Goal: Book appointment/travel/reservation

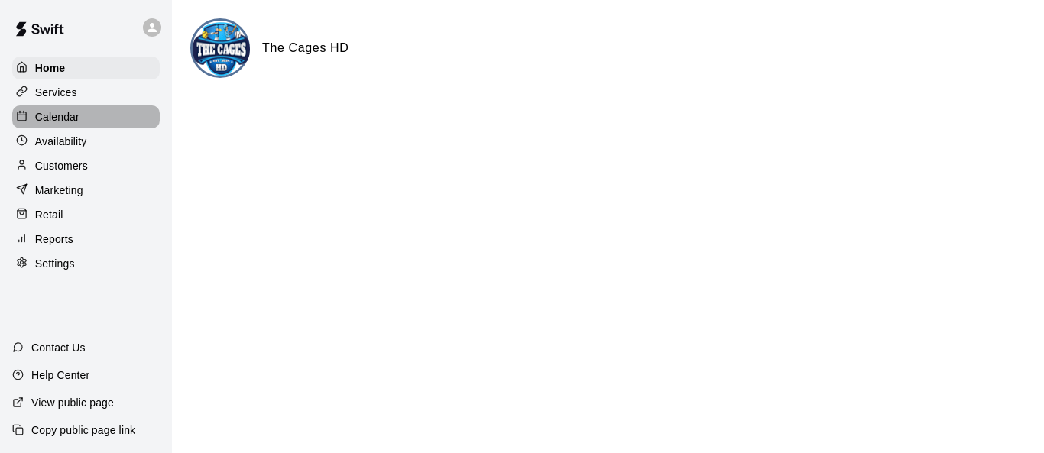
click at [74, 118] on p "Calendar" at bounding box center [57, 116] width 44 height 15
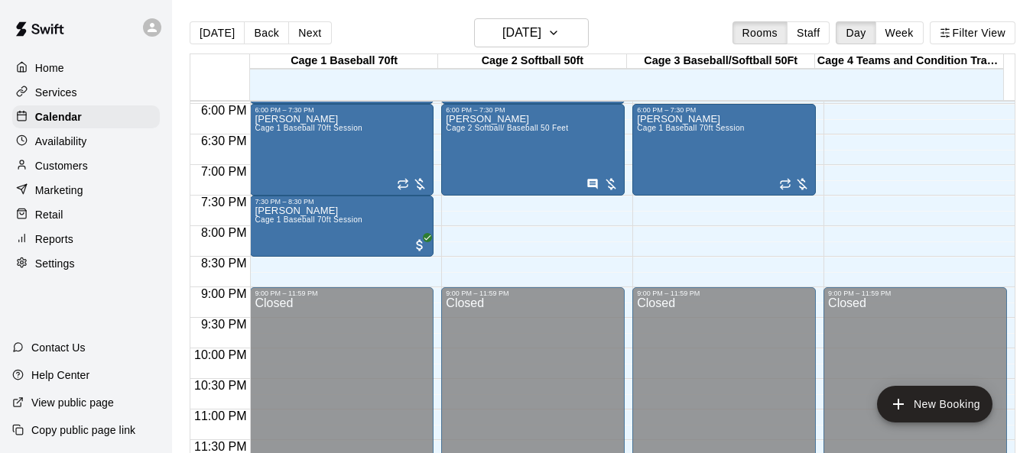
scroll to position [947, 0]
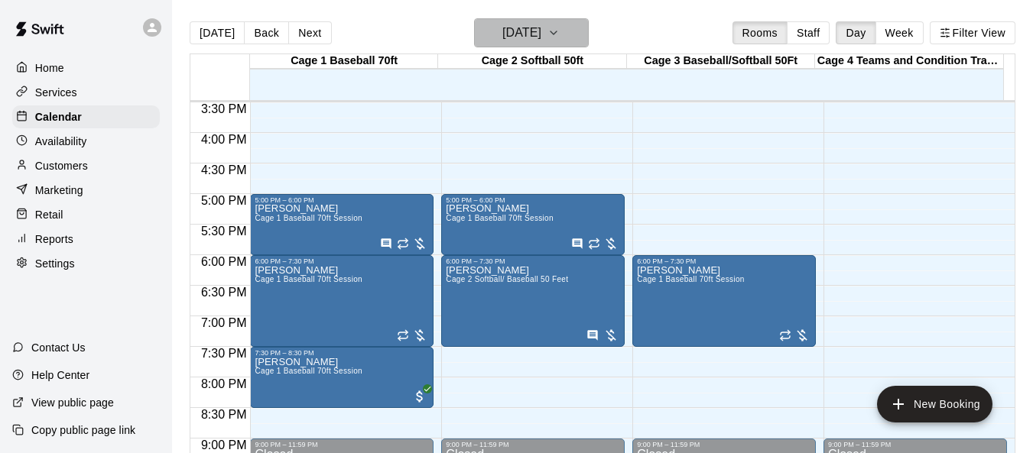
click at [559, 38] on icon "button" at bounding box center [553, 33] width 12 height 18
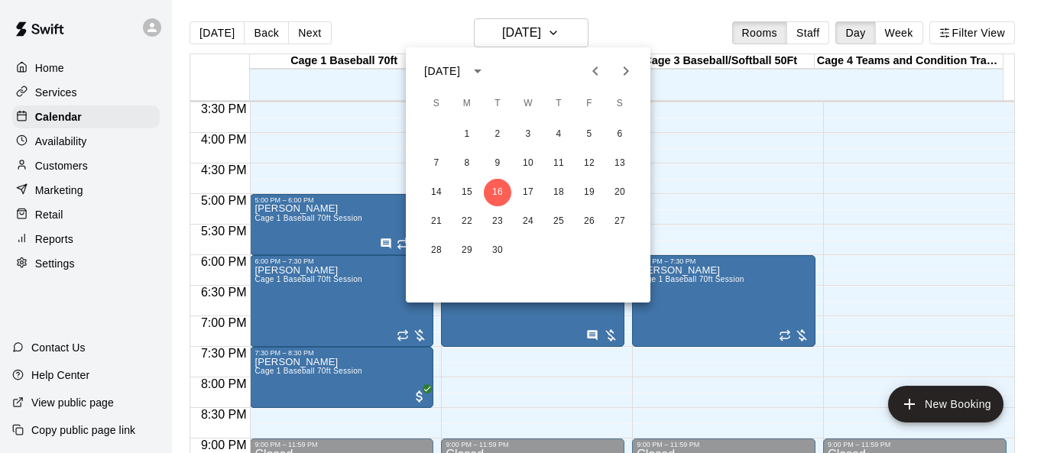
click at [873, 121] on div at bounding box center [522, 226] width 1044 height 453
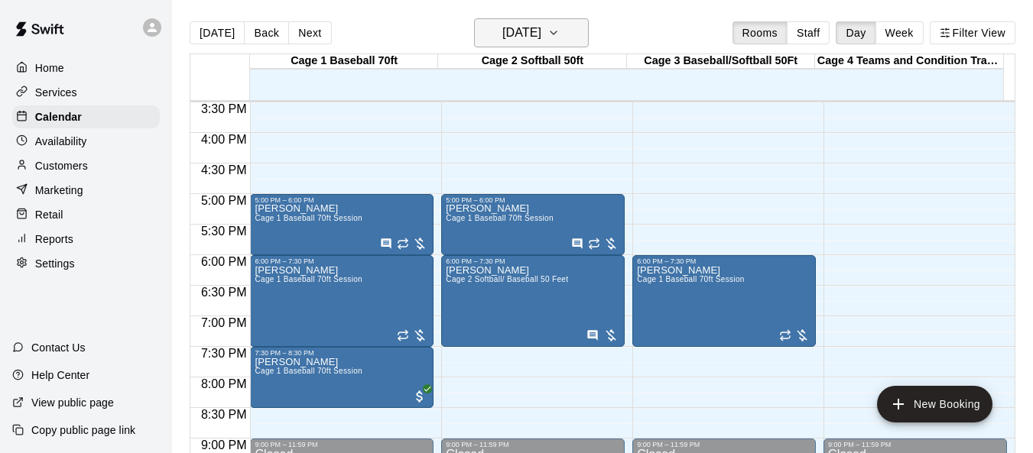
click at [559, 39] on icon "button" at bounding box center [553, 33] width 12 height 18
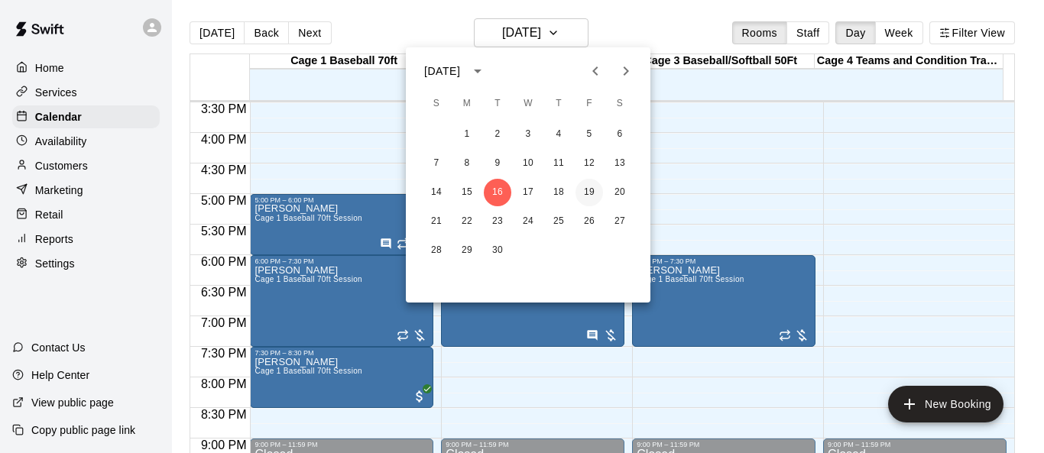
click at [595, 186] on button "19" at bounding box center [589, 193] width 28 height 28
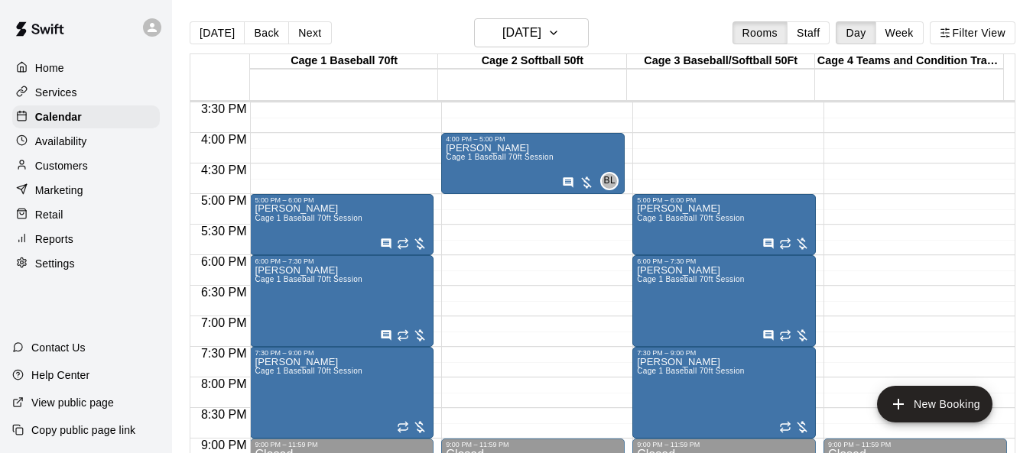
click at [40, 66] on p "Home" at bounding box center [49, 67] width 29 height 15
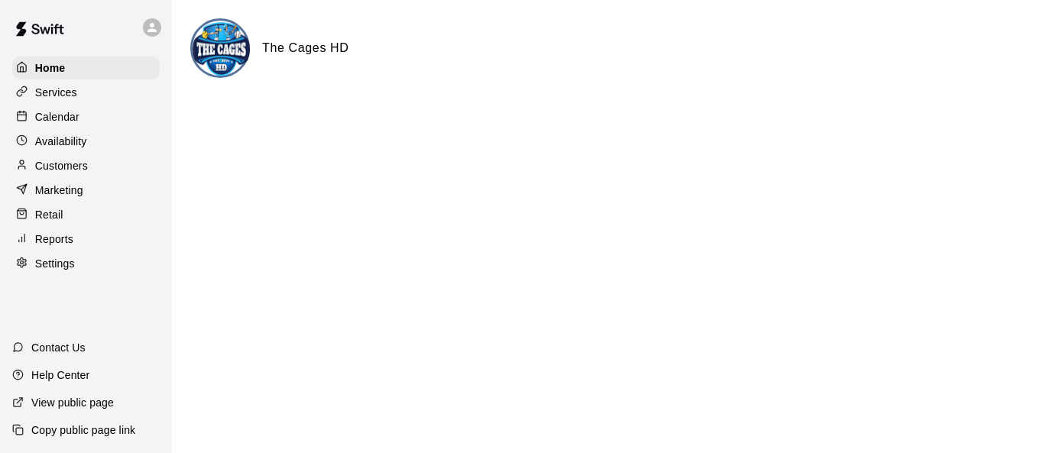
click at [54, 120] on p "Calendar" at bounding box center [57, 116] width 44 height 15
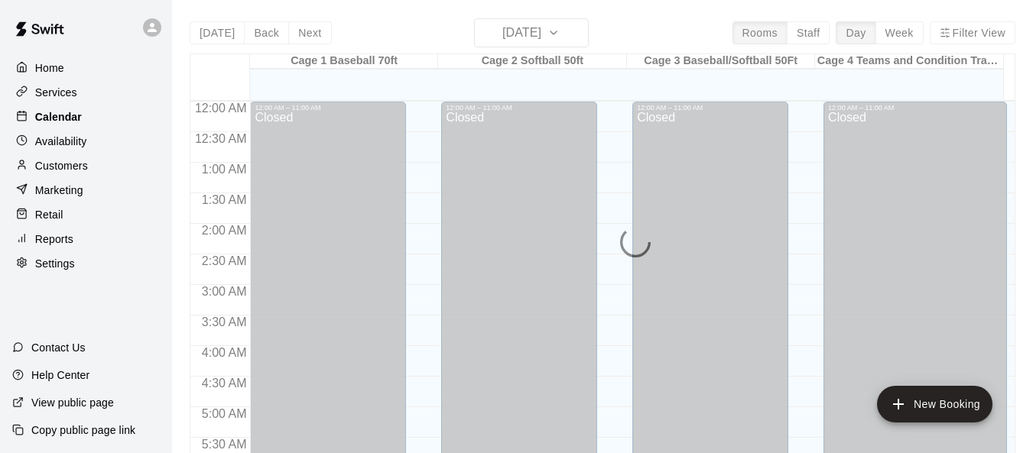
scroll to position [806, 0]
